Goal: Contribute content

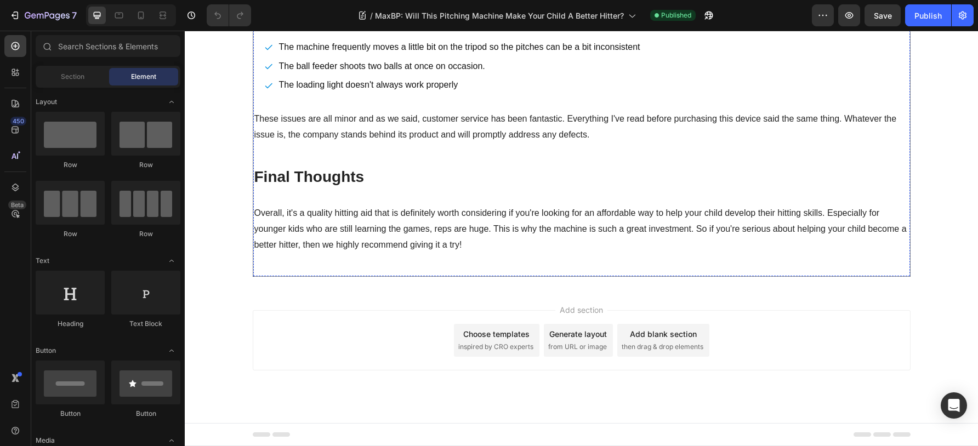
scroll to position [3617, 0]
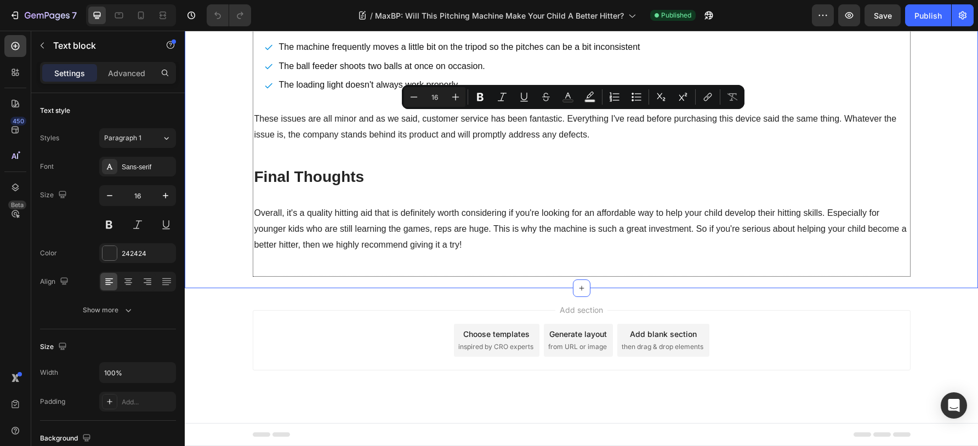
drag, startPoint x: 743, startPoint y: 133, endPoint x: 219, endPoint y: 124, distance: 523.5
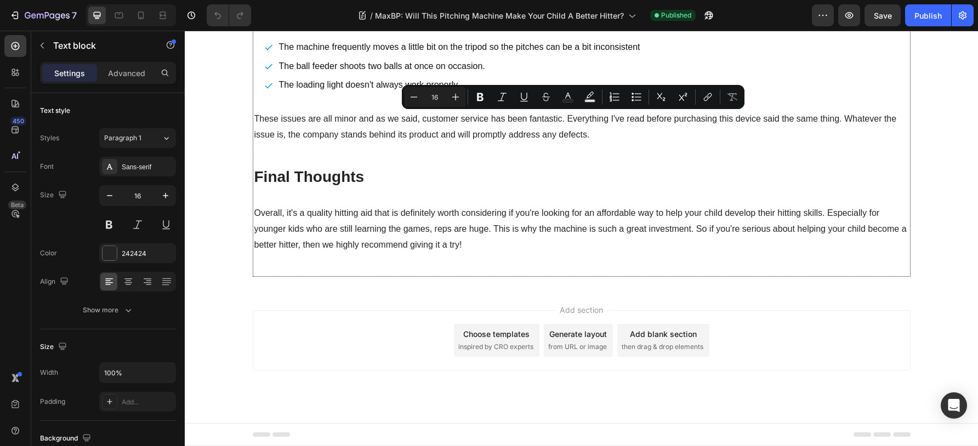
copy p "At first glance, the machine resembles a cheap, plastic bucket, but manufacture…"
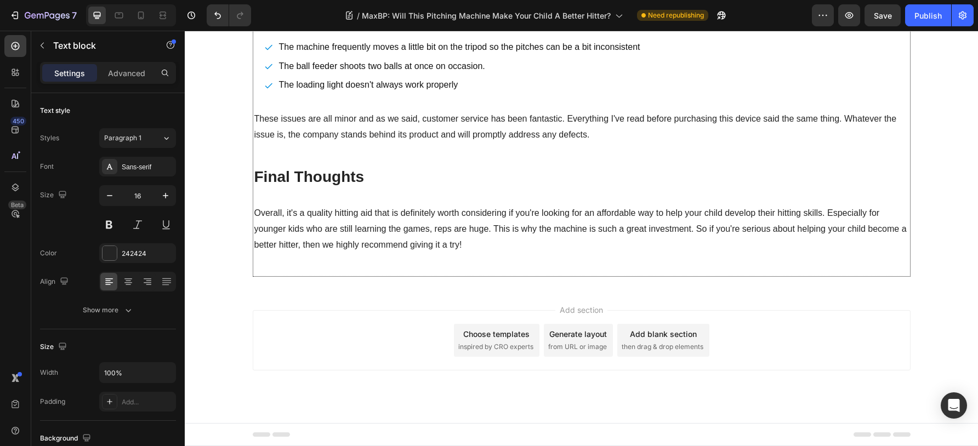
scroll to position [3698, 0]
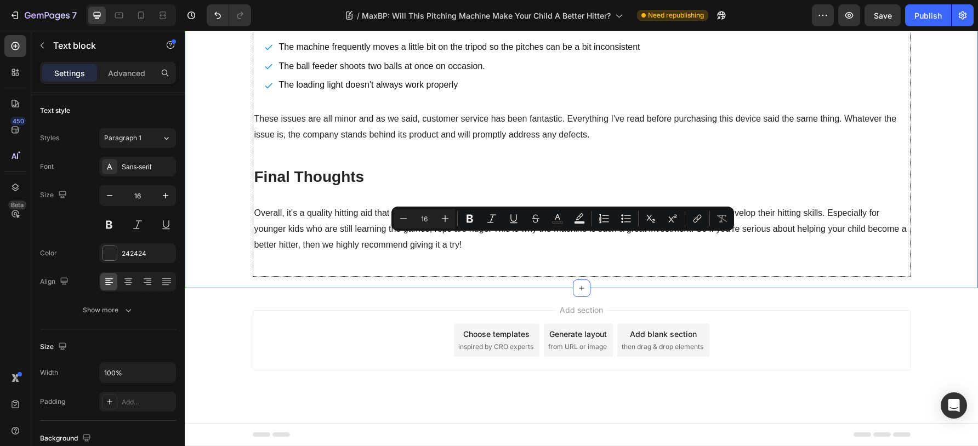
drag, startPoint x: 510, startPoint y: 255, endPoint x: 240, endPoint y: 240, distance: 270.7
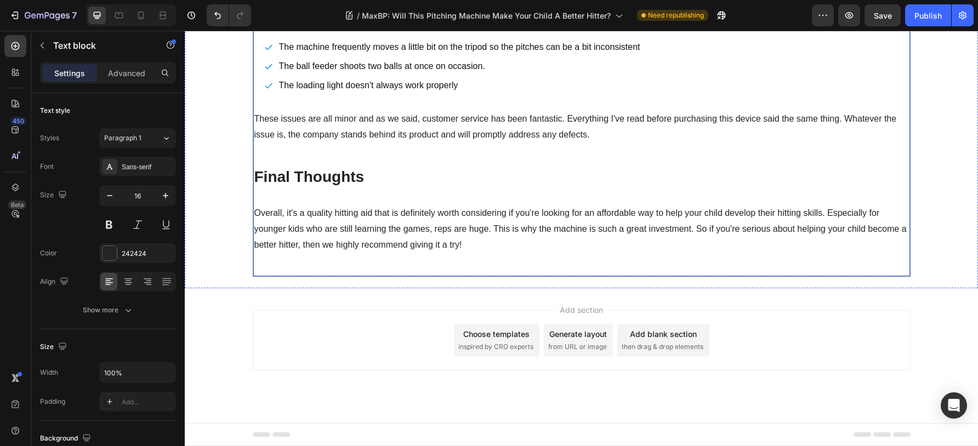
scroll to position [3789, 0]
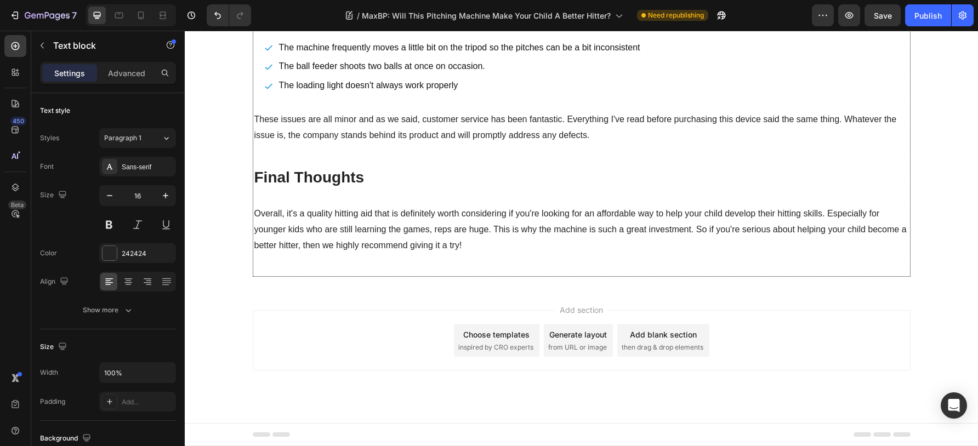
drag, startPoint x: 580, startPoint y: 102, endPoint x: 578, endPoint y: 87, distance: 15.4
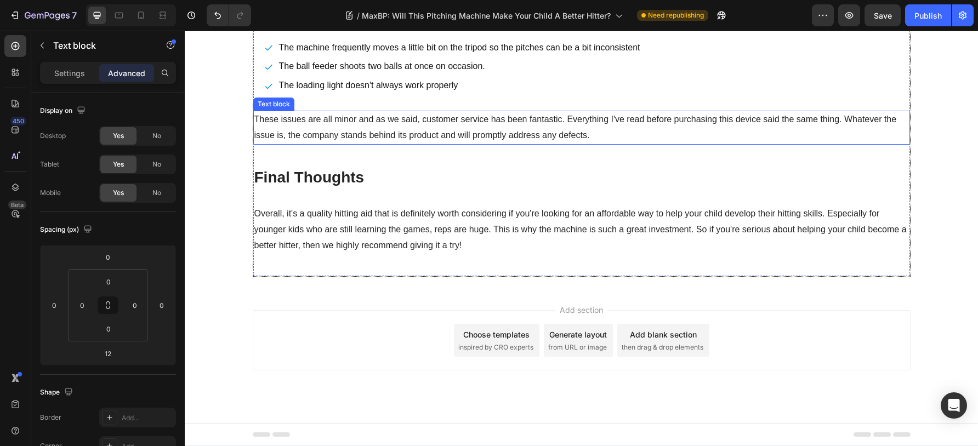
click at [457, 144] on p "These issues are all minor and as we said, customer service has been fantastic.…" at bounding box center [581, 128] width 654 height 32
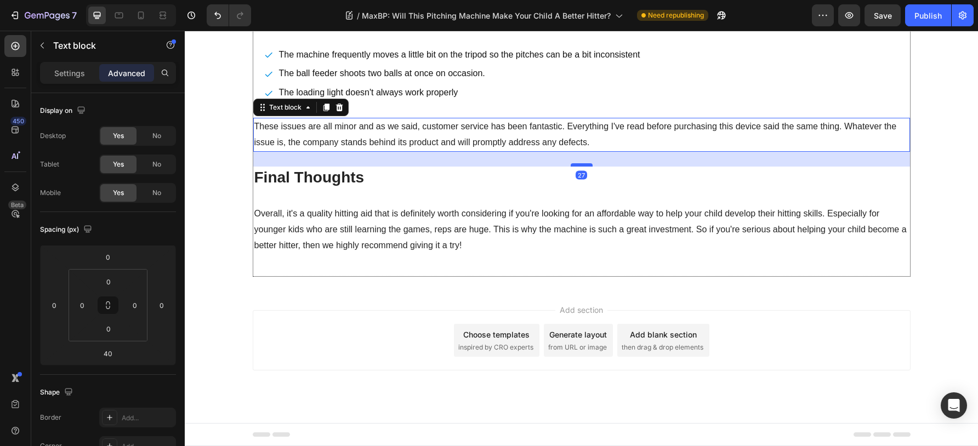
drag, startPoint x: 577, startPoint y: 253, endPoint x: 577, endPoint y: 246, distance: 7.1
click at [577, 167] on div at bounding box center [582, 164] width 22 height 3
type input "27"
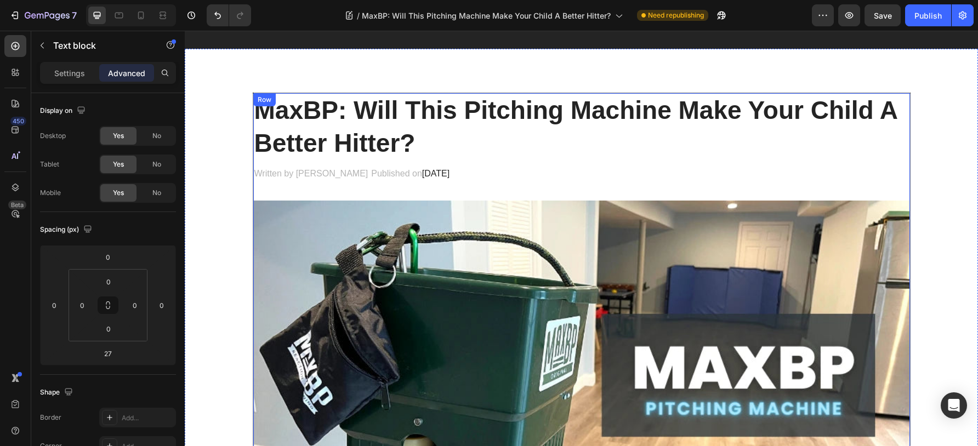
scroll to position [0, 0]
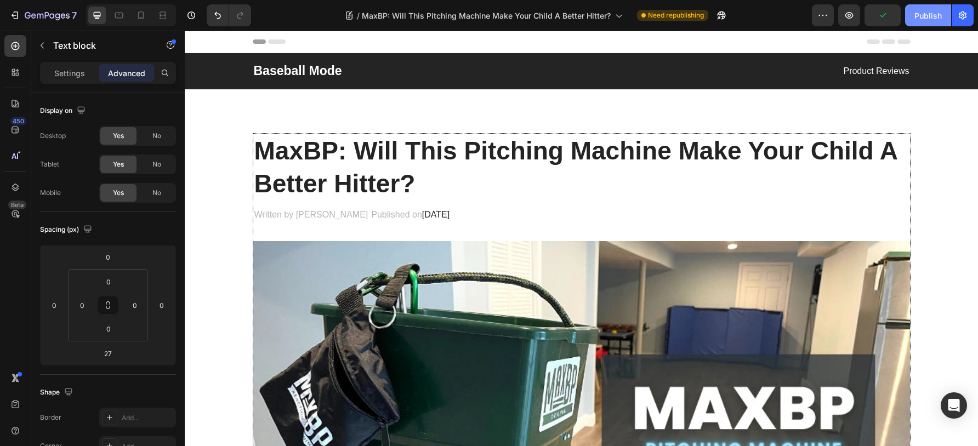
click at [925, 12] on div "Publish" at bounding box center [927, 16] width 27 height 12
